Goal: Find specific page/section: Find specific page/section

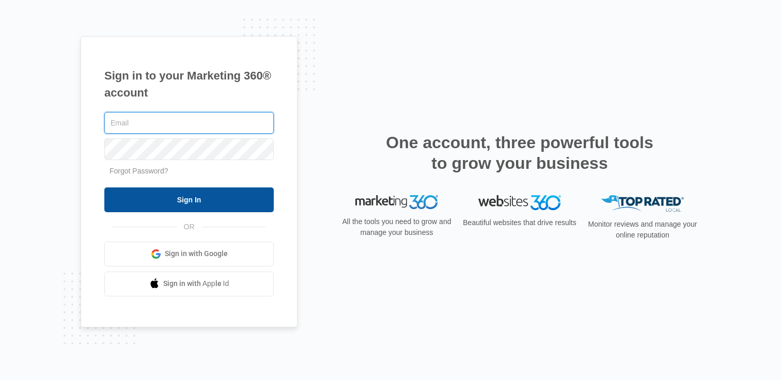
type input "brittany.jackson@madwire.com"
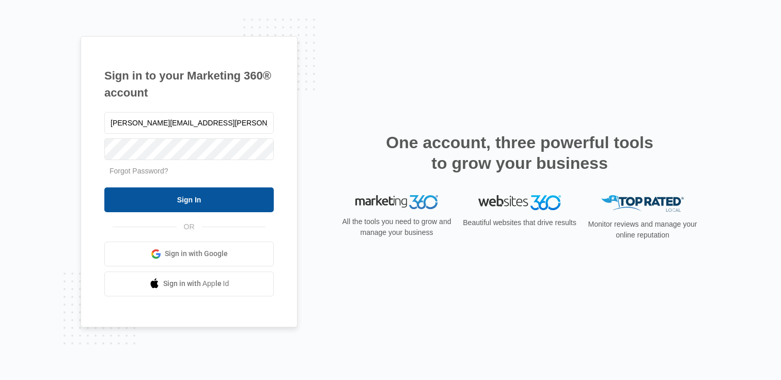
click at [200, 197] on input "Sign In" at bounding box center [188, 200] width 169 height 25
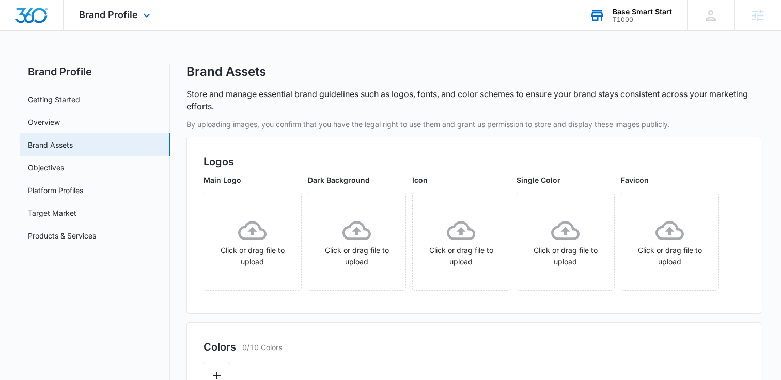
click at [638, 16] on div "T1000" at bounding box center [642, 19] width 59 height 7
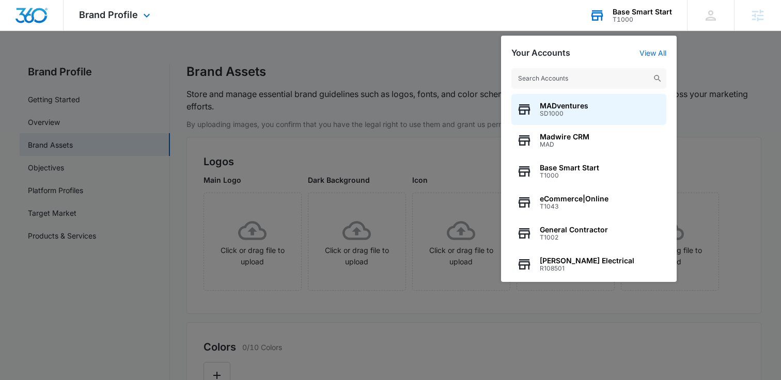
click at [590, 76] on input "text" at bounding box center [588, 78] width 155 height 21
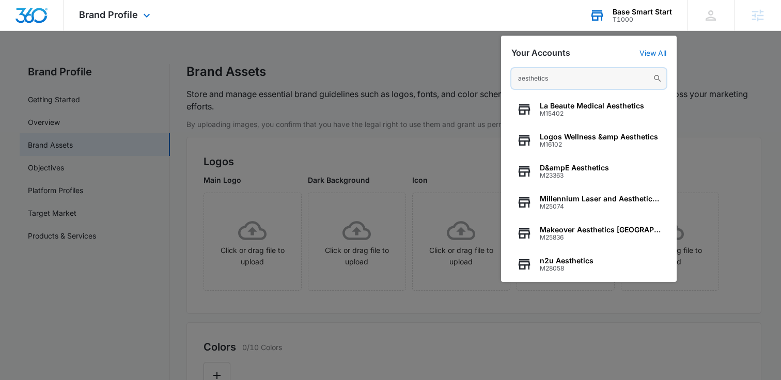
paste input "M335244"
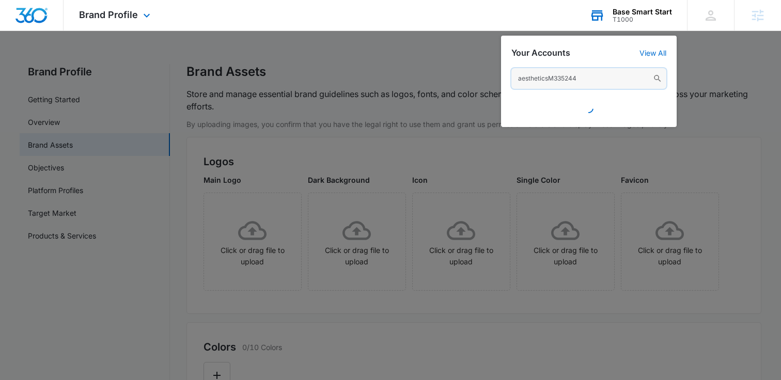
click at [544, 82] on input "aestheticsM335244" at bounding box center [588, 78] width 155 height 21
paste input "text"
click at [544, 82] on input "aestheticsM335244" at bounding box center [588, 78] width 155 height 21
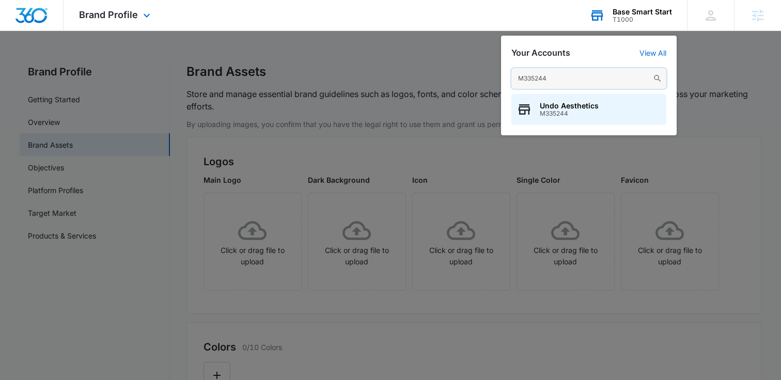
type input "M335244"
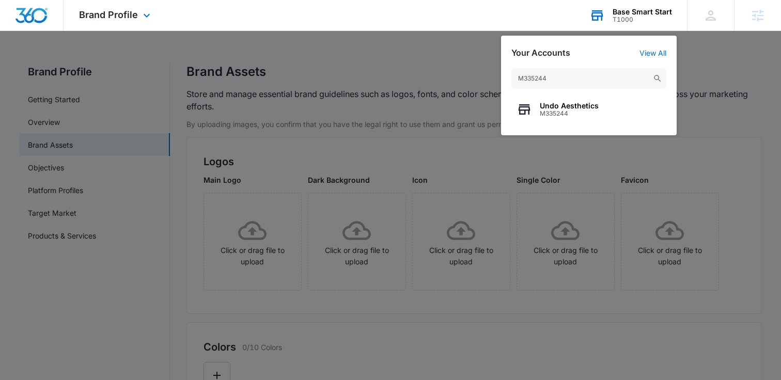
click at [545, 128] on div "M335244 Undo Aesthetics M335244" at bounding box center [589, 96] width 176 height 77
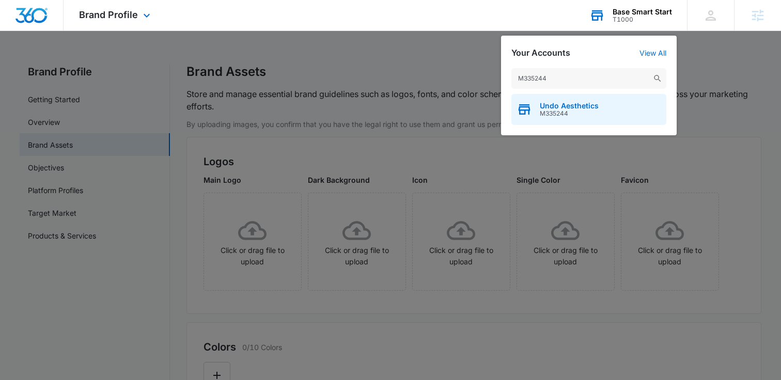
click at [545, 117] on div "Undo Aesthetics M335244" at bounding box center [588, 109] width 155 height 31
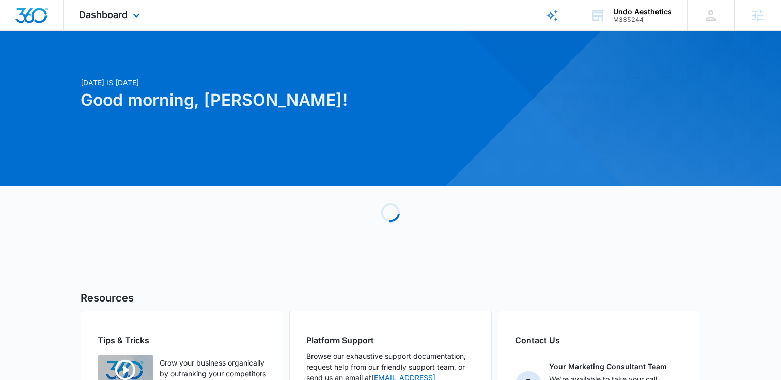
click at [123, 21] on div "Dashboard Apps Reputation Websites Forms CRM Email Social Shop Payments POS Con…" at bounding box center [111, 15] width 95 height 30
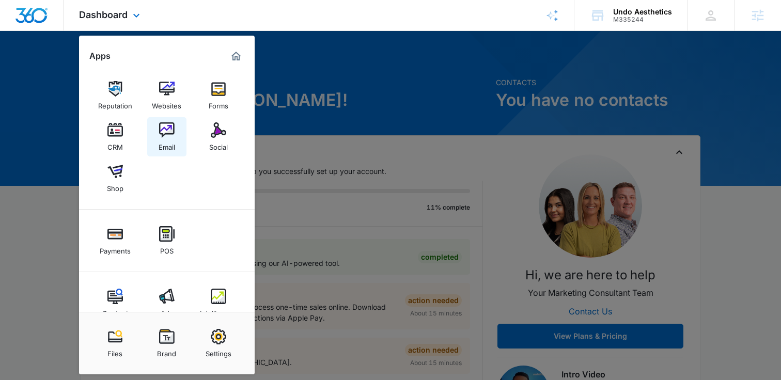
click at [167, 144] on div "Email" at bounding box center [167, 144] width 17 height 13
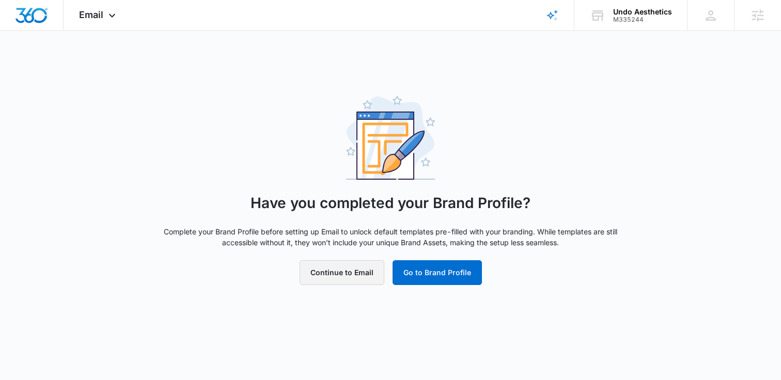
click at [340, 275] on button "Continue to Email" at bounding box center [342, 272] width 85 height 25
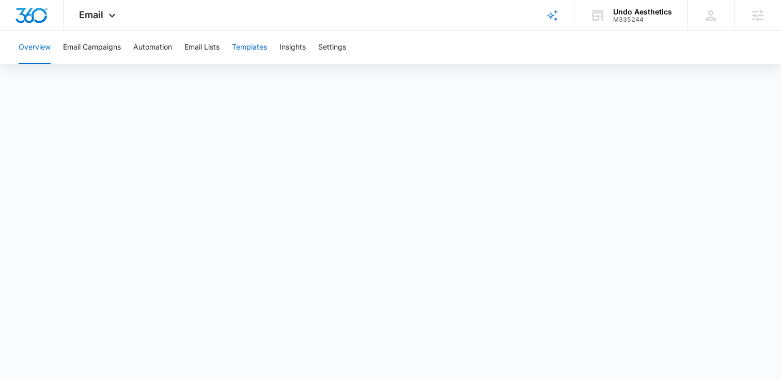
click at [259, 47] on button "Templates" at bounding box center [249, 47] width 35 height 33
click at [211, 46] on button "Email Lists" at bounding box center [201, 47] width 35 height 33
click at [271, 42] on div "Overview Email Campaigns Automation Email Lists Templates Insights Settings" at bounding box center [390, 47] width 756 height 33
click at [258, 46] on button "Templates" at bounding box center [249, 47] width 35 height 33
click at [210, 45] on button "Email Lists" at bounding box center [201, 47] width 35 height 33
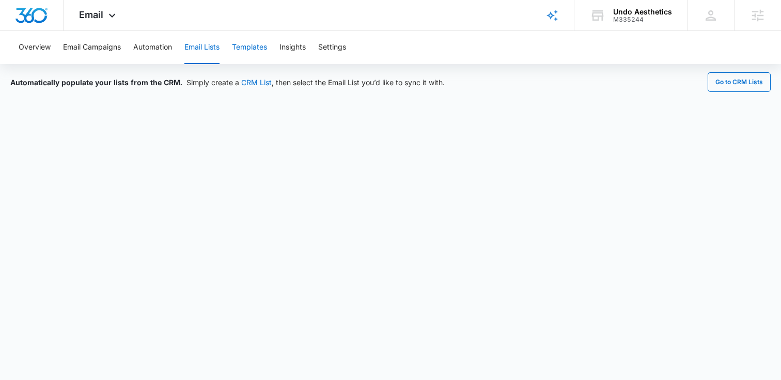
click at [256, 48] on button "Templates" at bounding box center [249, 47] width 35 height 33
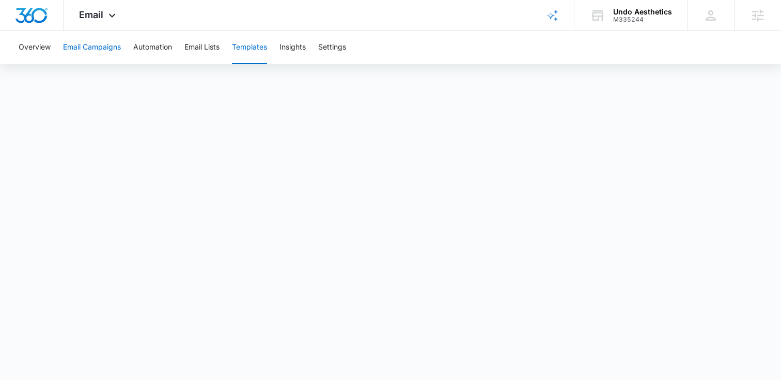
click at [78, 45] on button "Email Campaigns" at bounding box center [92, 47] width 58 height 33
click at [261, 50] on button "Templates" at bounding box center [249, 47] width 35 height 33
click at [208, 52] on button "Email Lists" at bounding box center [201, 47] width 35 height 33
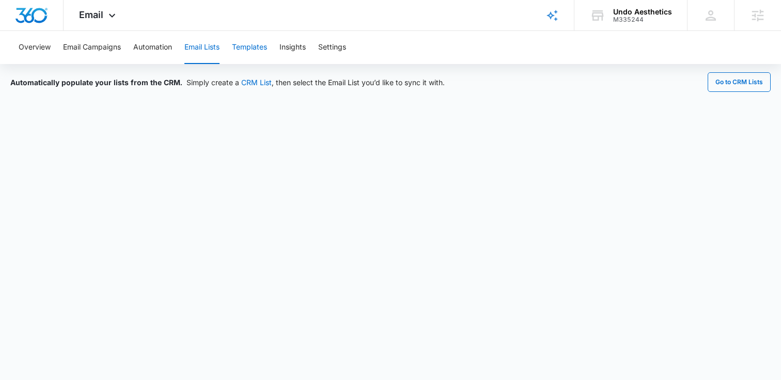
click at [250, 53] on button "Templates" at bounding box center [249, 47] width 35 height 33
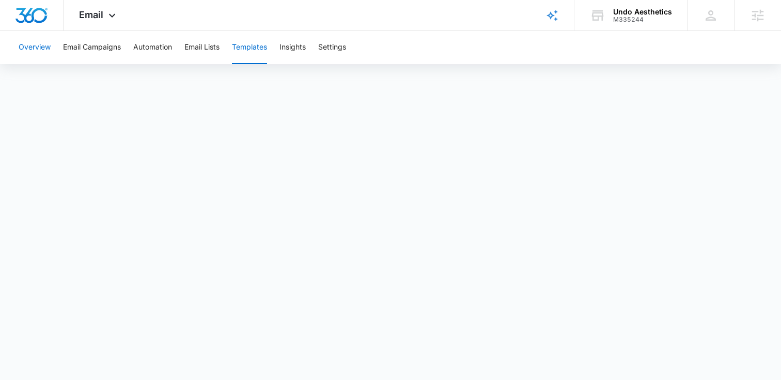
click at [33, 46] on button "Overview" at bounding box center [35, 47] width 32 height 33
click at [91, 48] on button "Email Campaigns" at bounding box center [92, 47] width 58 height 33
click at [302, 51] on button "Insights" at bounding box center [292, 47] width 26 height 33
click at [259, 44] on button "Templates" at bounding box center [249, 47] width 35 height 33
click at [98, 51] on button "Email Campaigns" at bounding box center [92, 47] width 58 height 33
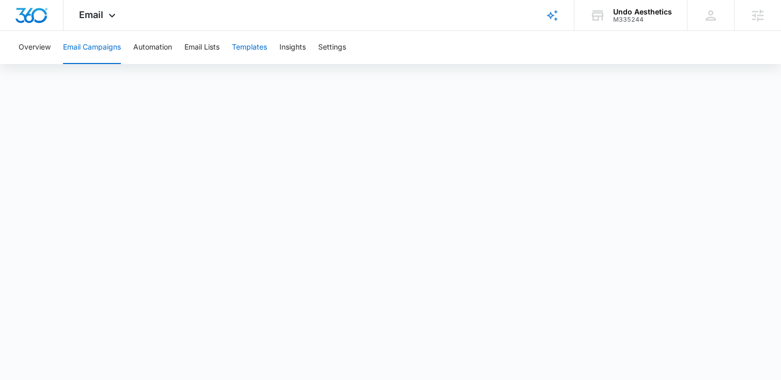
click at [263, 47] on button "Templates" at bounding box center [249, 47] width 35 height 33
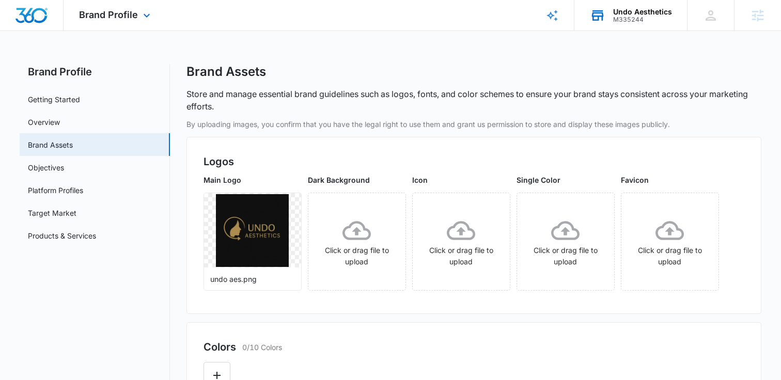
click at [635, 12] on div "Undo Aesthetics" at bounding box center [642, 12] width 59 height 8
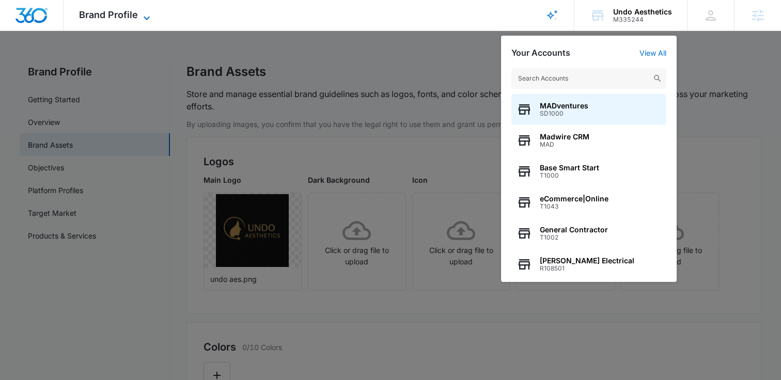
click at [103, 19] on span "Brand Profile" at bounding box center [108, 14] width 59 height 11
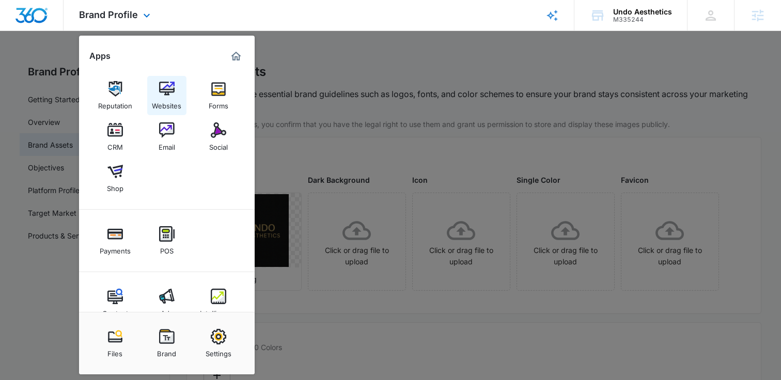
click at [167, 99] on div "Websites" at bounding box center [166, 103] width 29 height 13
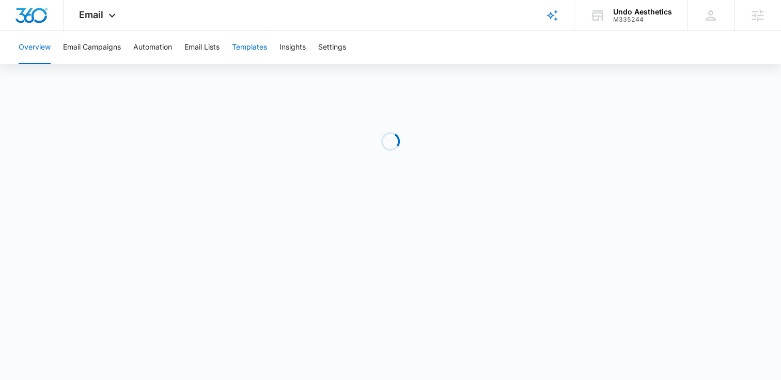
click at [242, 56] on button "Templates" at bounding box center [249, 47] width 35 height 33
click at [207, 44] on button "Email Lists" at bounding box center [201, 47] width 35 height 33
click at [258, 45] on button "Templates" at bounding box center [249, 47] width 35 height 33
click at [45, 46] on button "Overview" at bounding box center [35, 47] width 32 height 33
click at [255, 44] on button "Templates" at bounding box center [249, 47] width 35 height 33
